Goal: Navigation & Orientation: Find specific page/section

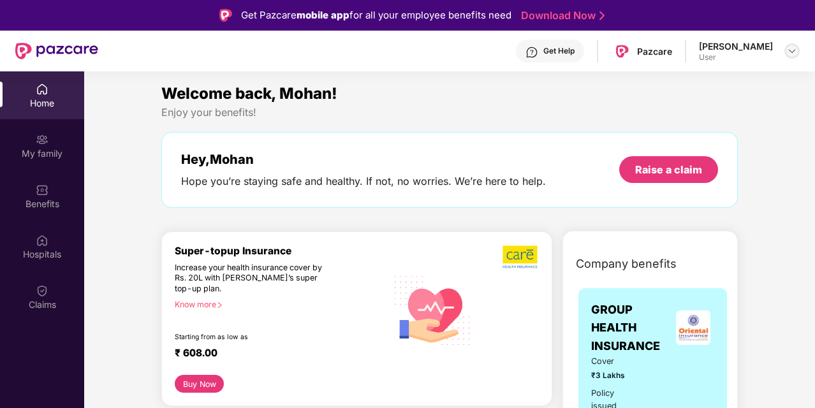
click at [794, 52] on img at bounding box center [792, 51] width 10 height 10
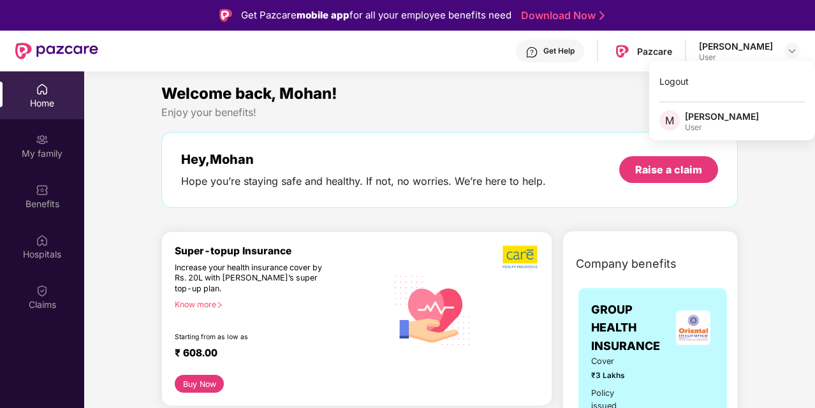
click at [500, 105] on div "Welcome back, Mohan!" at bounding box center [449, 94] width 576 height 24
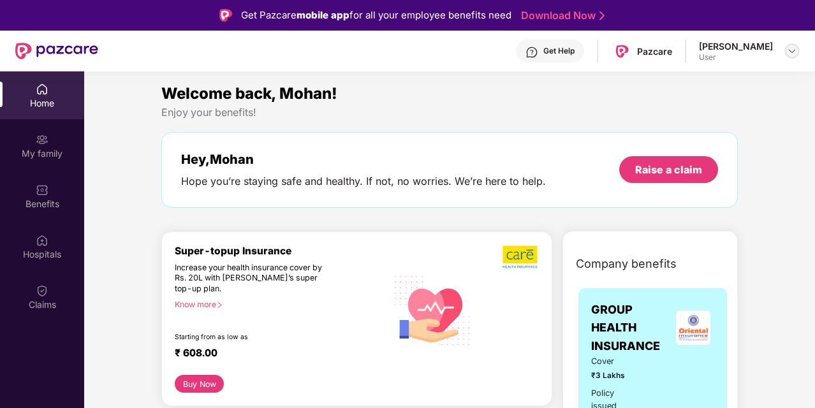
click at [788, 51] on img at bounding box center [792, 51] width 10 height 10
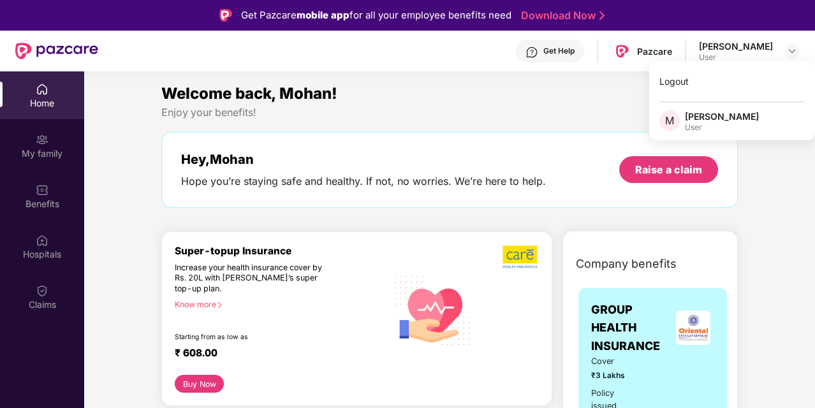
click at [437, 142] on div "Hey, [PERSON_NAME] you’re staying safe and healthy. If not, no worries. We’re h…" at bounding box center [449, 170] width 576 height 76
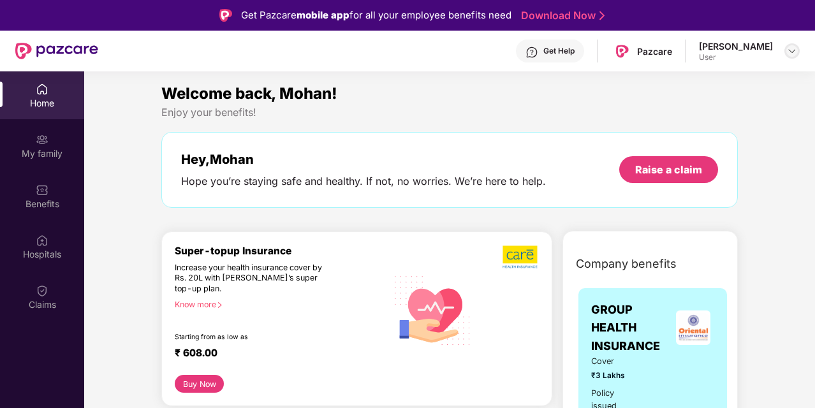
click at [790, 58] on div at bounding box center [791, 50] width 15 height 15
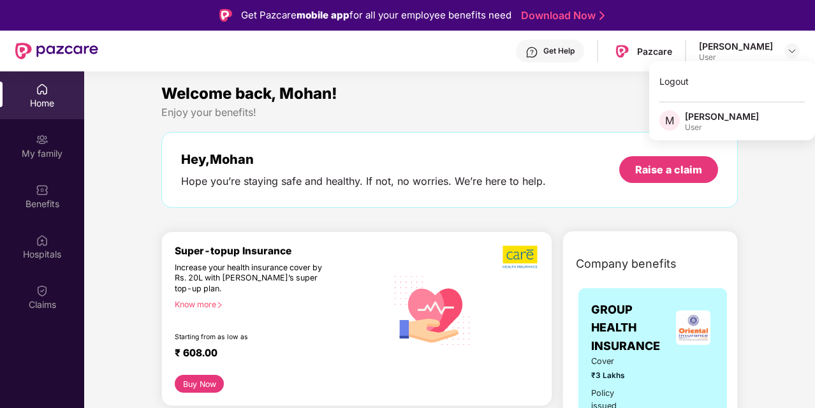
click at [495, 112] on div "Enjoy your benefits!" at bounding box center [449, 112] width 576 height 13
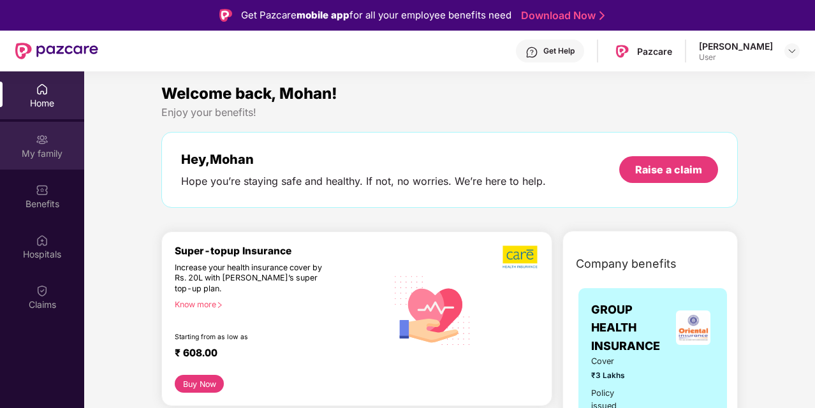
click at [50, 156] on div "My family" at bounding box center [42, 153] width 84 height 13
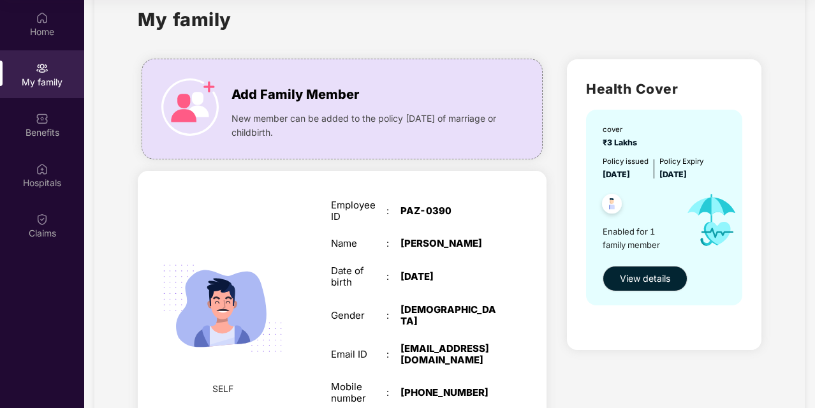
scroll to position [27, 0]
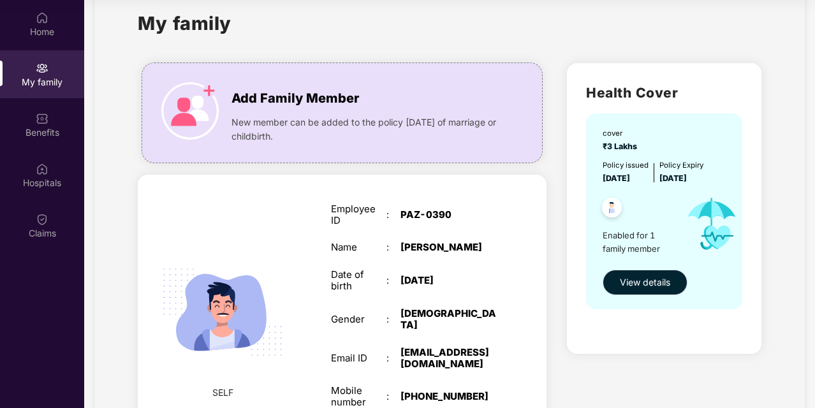
click at [644, 287] on span "View details" at bounding box center [645, 282] width 50 height 14
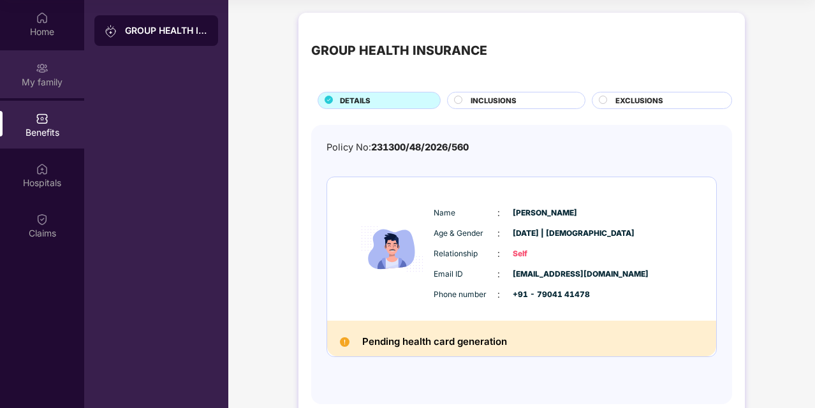
click at [64, 85] on div "My family" at bounding box center [42, 82] width 84 height 13
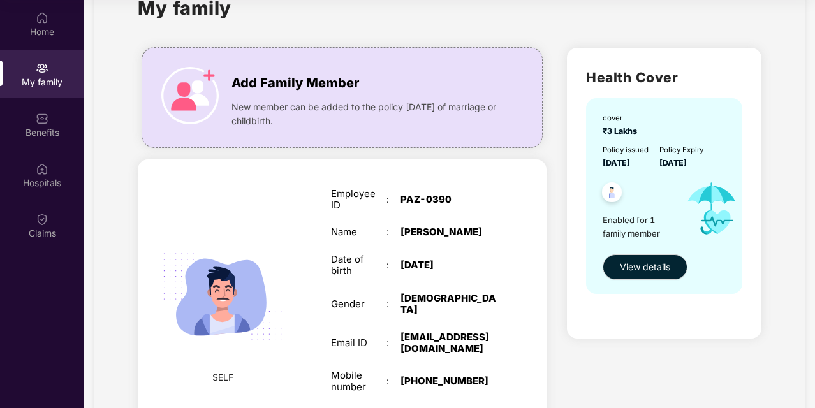
scroll to position [33, 0]
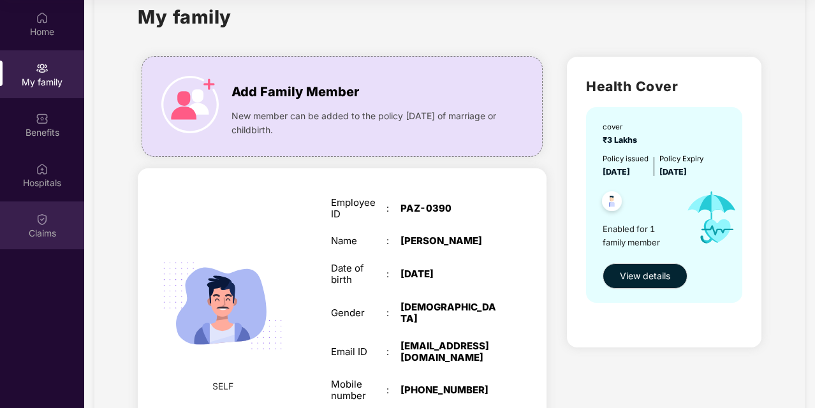
click at [69, 228] on div "Claims" at bounding box center [42, 233] width 84 height 13
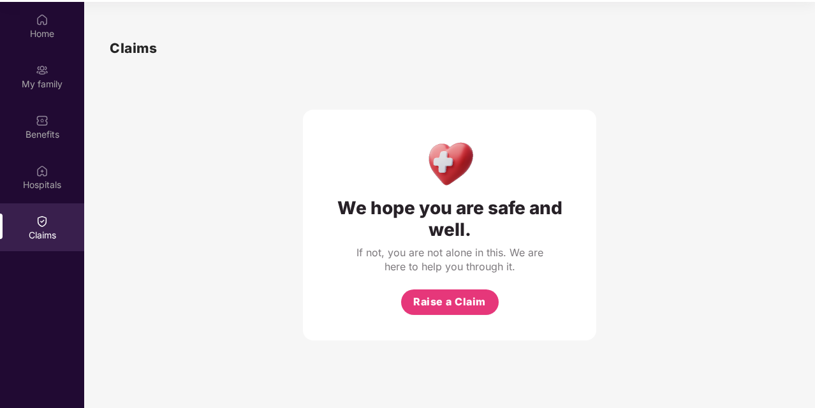
scroll to position [70, 0]
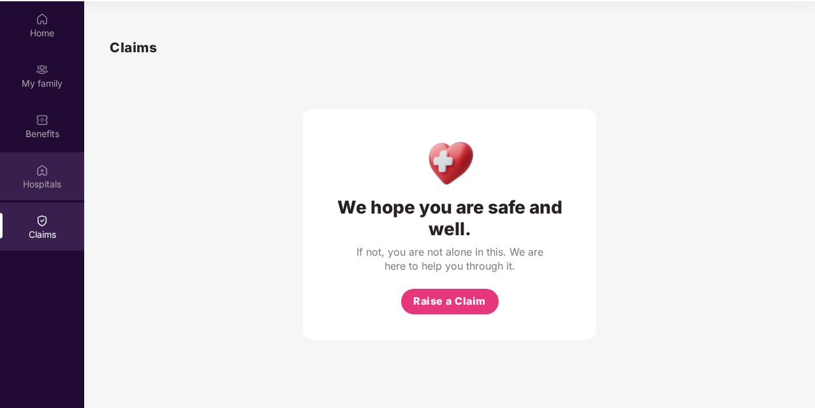
click at [49, 183] on div "Hospitals" at bounding box center [42, 184] width 84 height 13
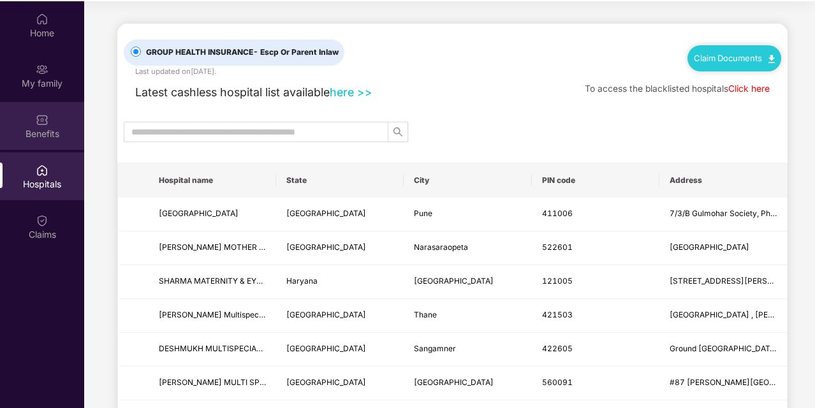
click at [48, 140] on div "Benefits" at bounding box center [42, 126] width 84 height 48
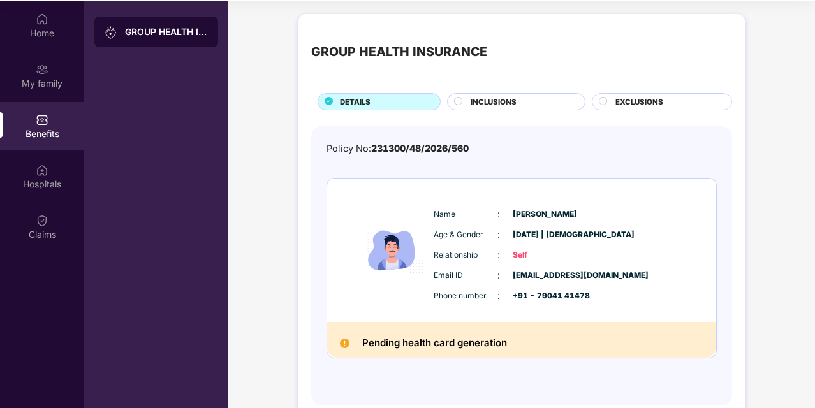
click at [193, 36] on div "GROUP HEALTH INSURANCE" at bounding box center [166, 31] width 83 height 13
click at [59, 89] on div "My family" at bounding box center [42, 83] width 84 height 13
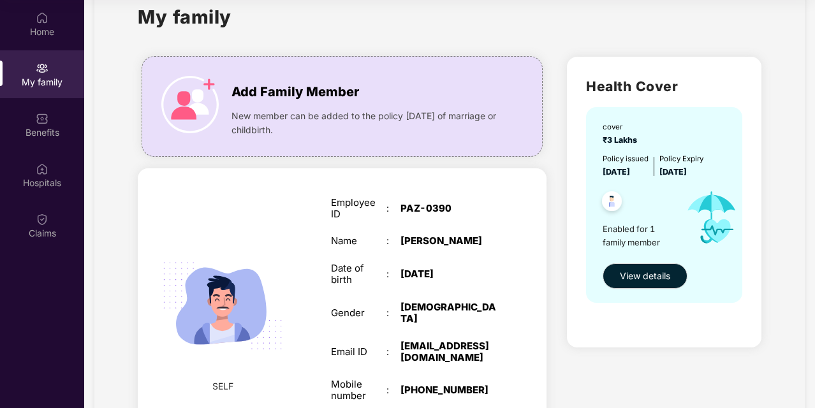
scroll to position [32, 0]
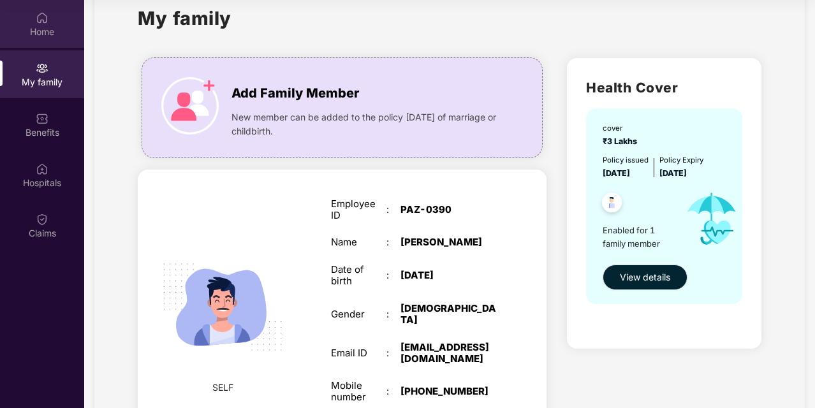
click at [60, 24] on div "Home" at bounding box center [42, 24] width 84 height 48
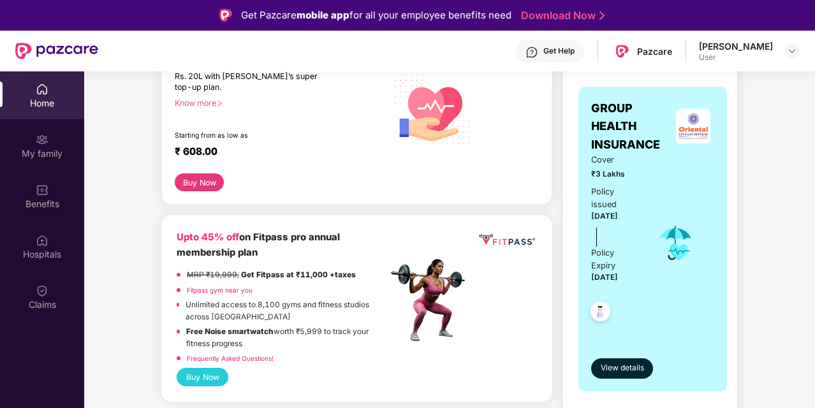
scroll to position [202, 0]
click at [686, 137] on img at bounding box center [693, 125] width 34 height 34
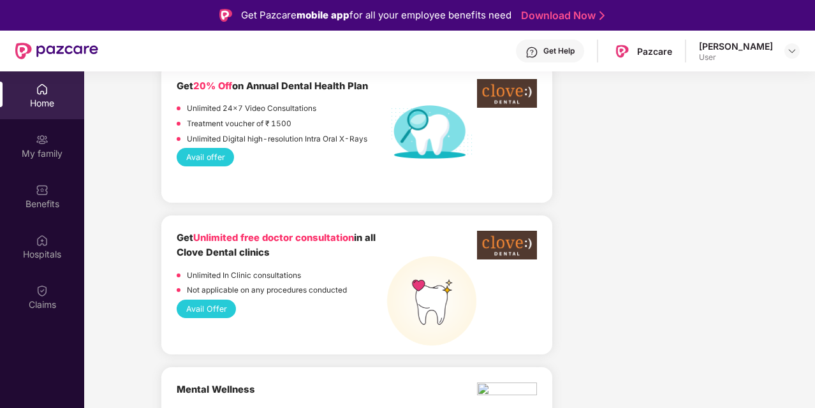
scroll to position [1093, 0]
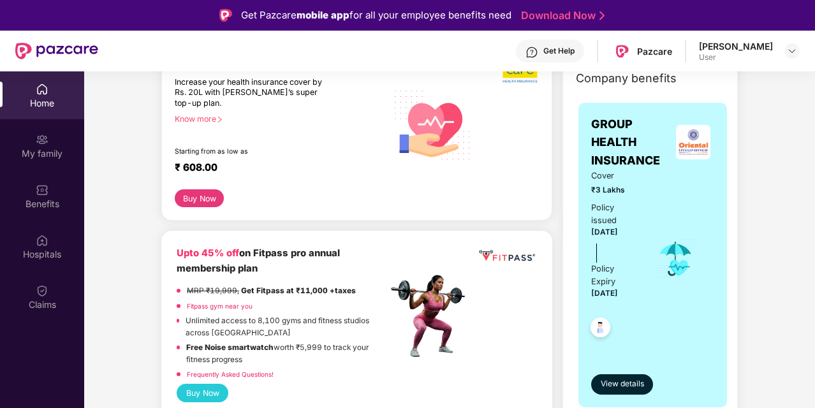
scroll to position [0, 0]
